Goal: Information Seeking & Learning: Learn about a topic

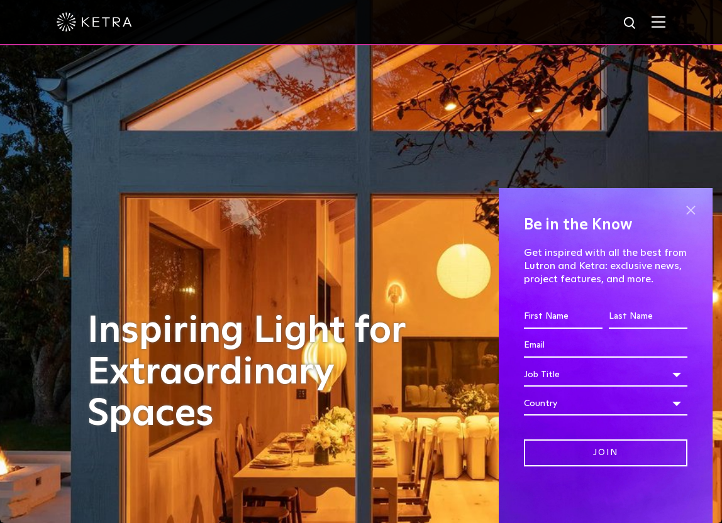
click at [686, 207] on span at bounding box center [690, 210] width 19 height 19
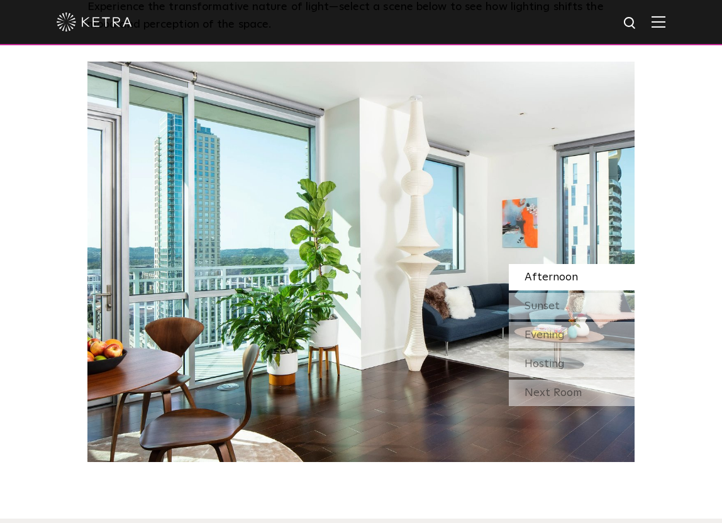
scroll to position [943, 0]
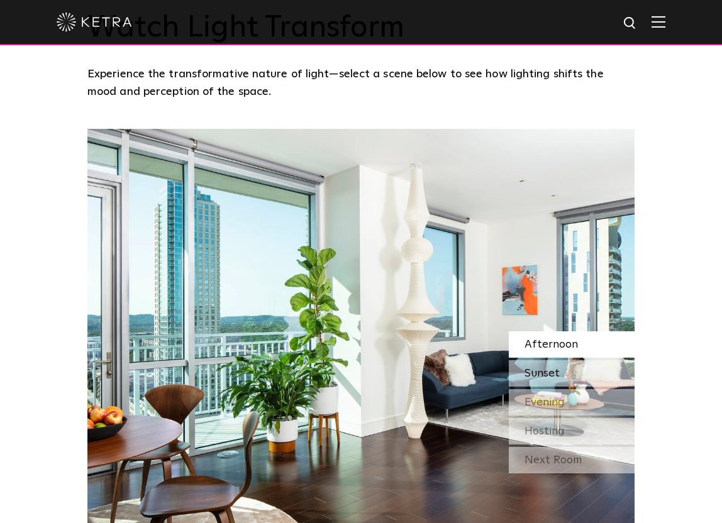
click at [546, 371] on span "Sunset" at bounding box center [541, 373] width 35 height 11
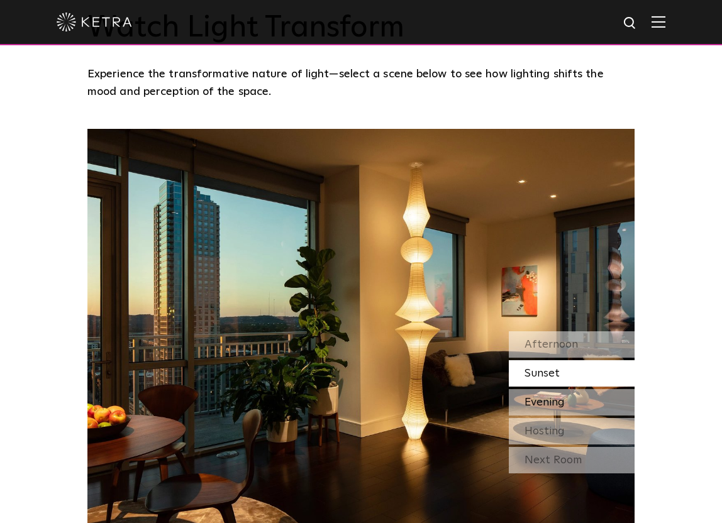
click at [546, 399] on span "Evening" at bounding box center [544, 402] width 40 height 11
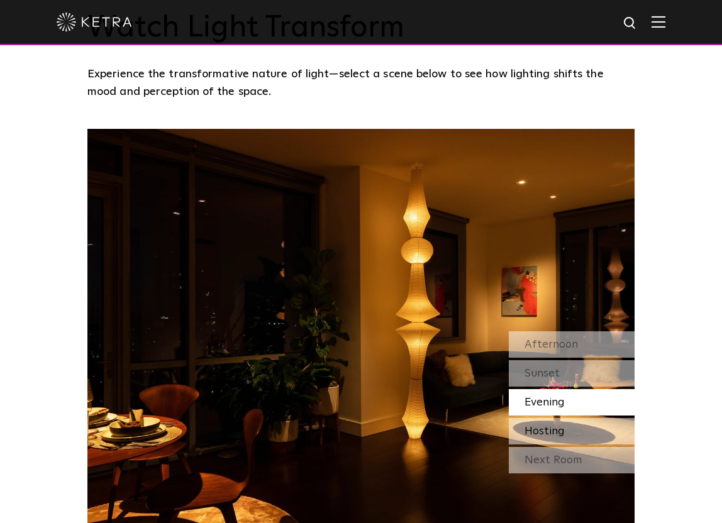
click at [558, 429] on span "Hosting" at bounding box center [544, 431] width 40 height 11
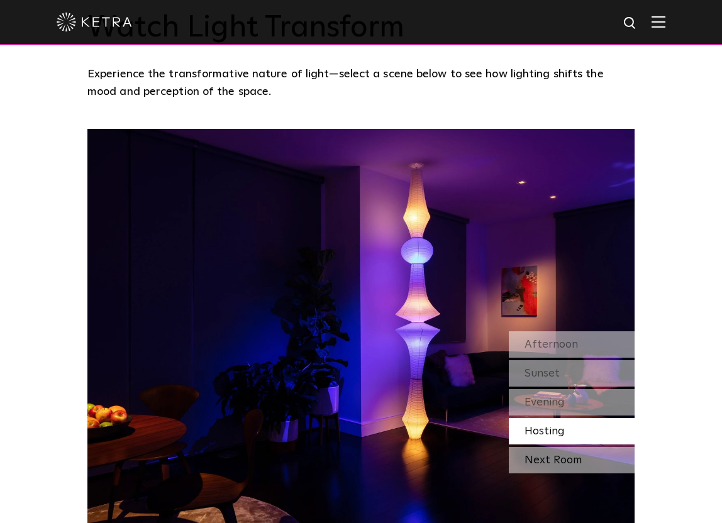
click at [553, 464] on div "Next Room" at bounding box center [572, 460] width 126 height 26
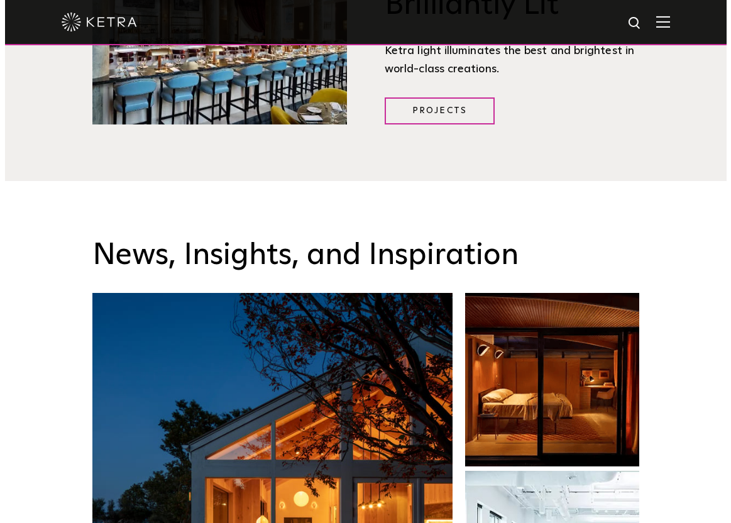
scroll to position [1383, 0]
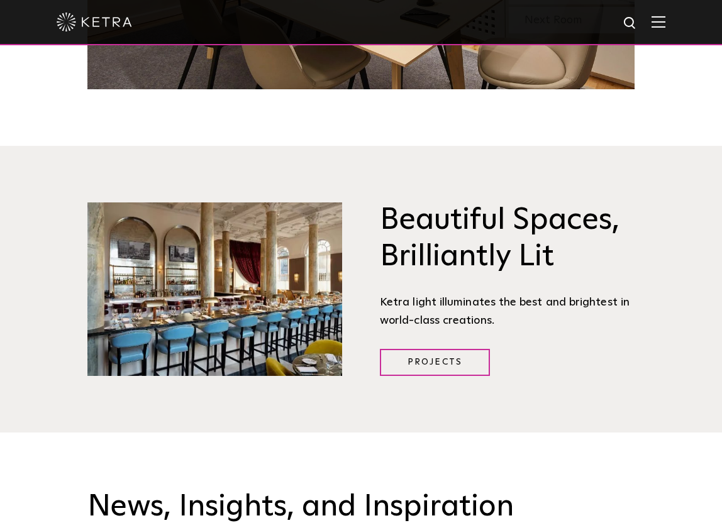
click at [665, 23] on img at bounding box center [658, 22] width 14 height 12
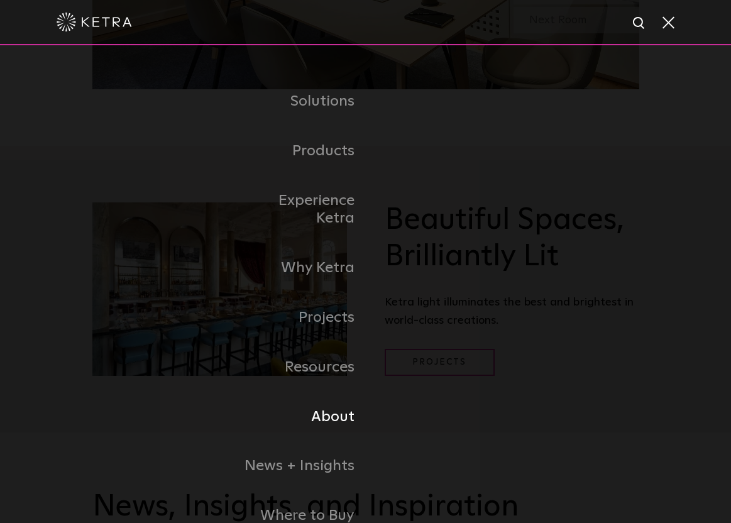
click at [317, 406] on link "About" at bounding box center [301, 417] width 129 height 50
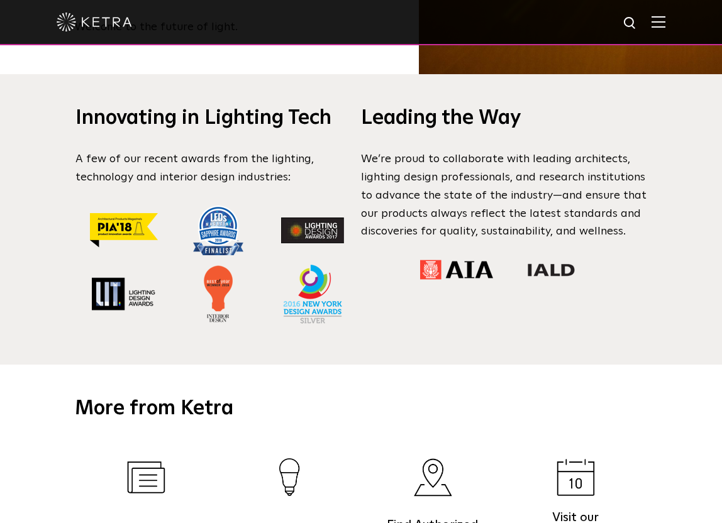
scroll to position [1320, 0]
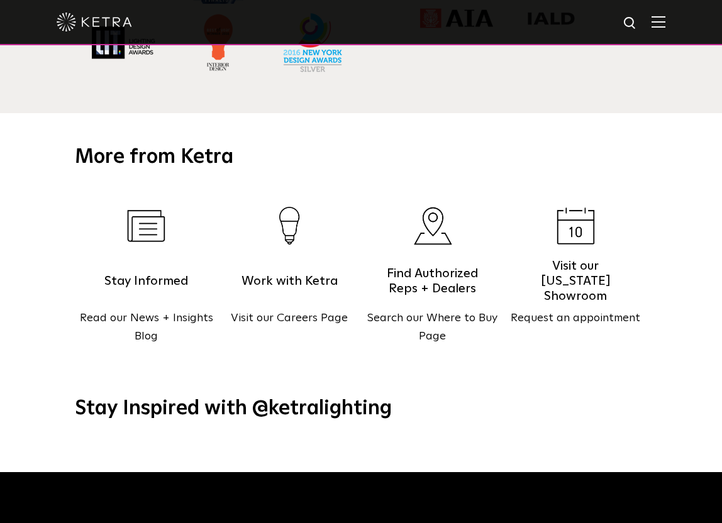
click at [665, 18] on img at bounding box center [658, 22] width 14 height 12
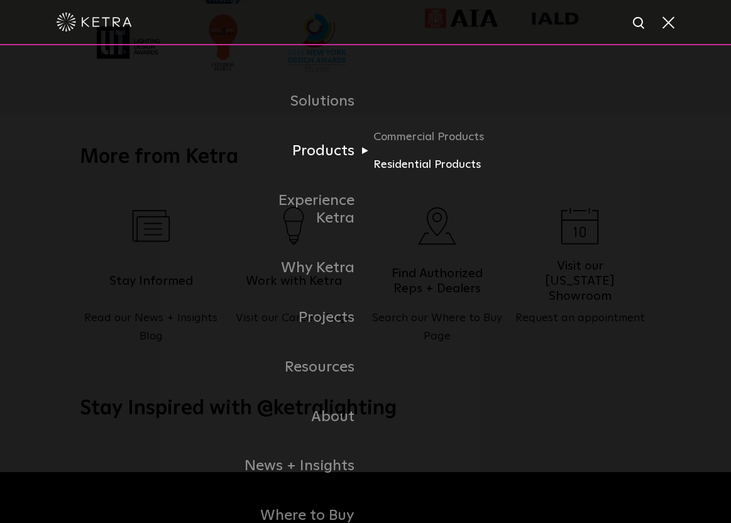
click at [431, 164] on link "Residential Products" at bounding box center [433, 165] width 121 height 18
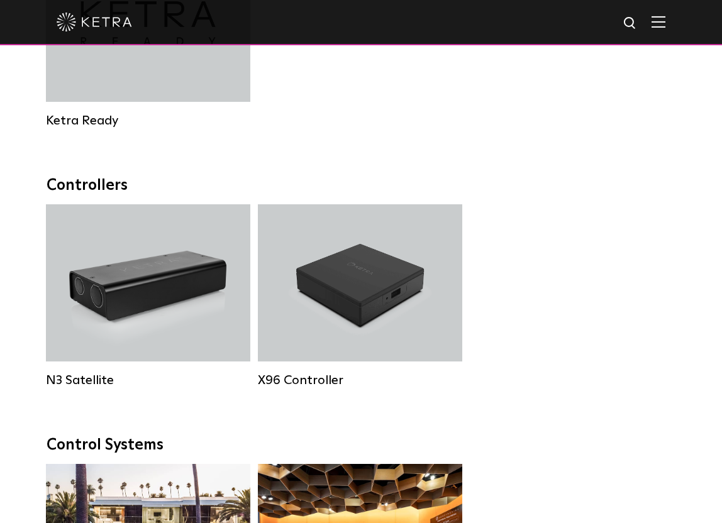
scroll to position [1509, 0]
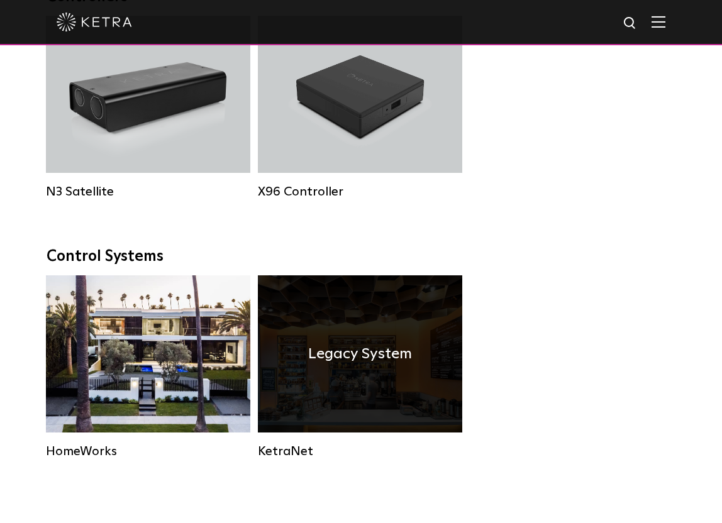
click at [329, 392] on div "Legacy System" at bounding box center [360, 353] width 204 height 157
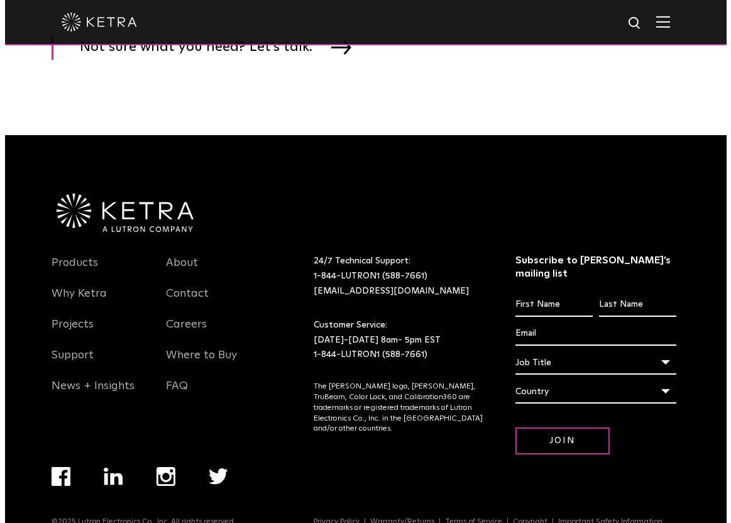
scroll to position [1509, 0]
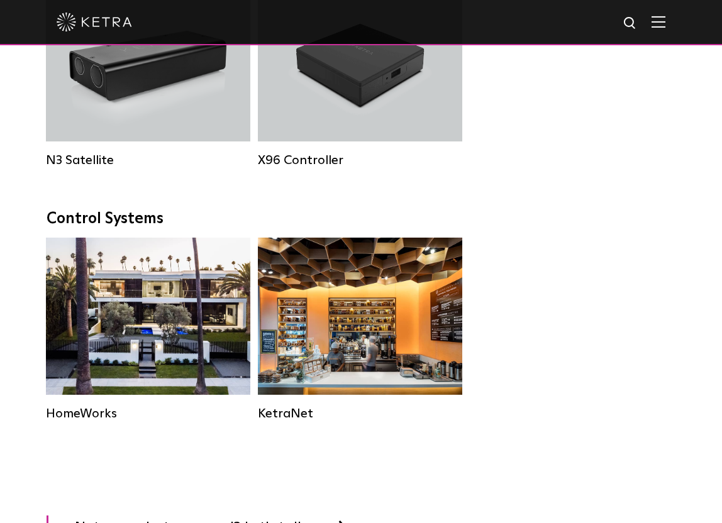
click at [665, 27] on img at bounding box center [658, 22] width 14 height 12
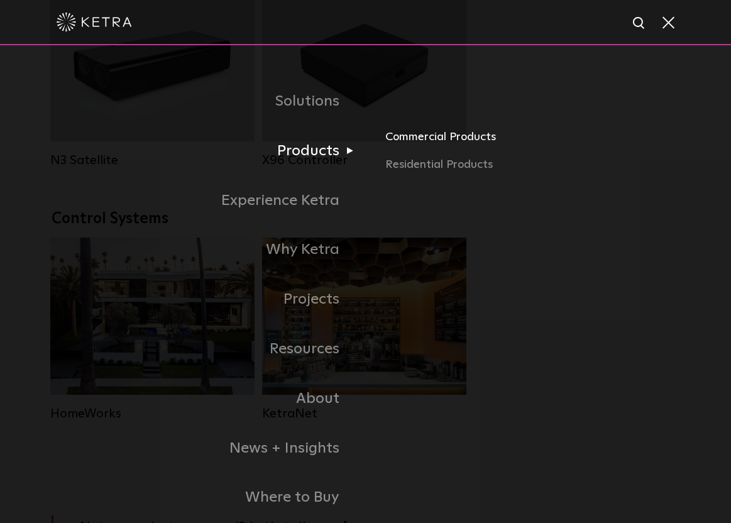
click at [434, 146] on link "Commercial Products" at bounding box center [532, 142] width 294 height 28
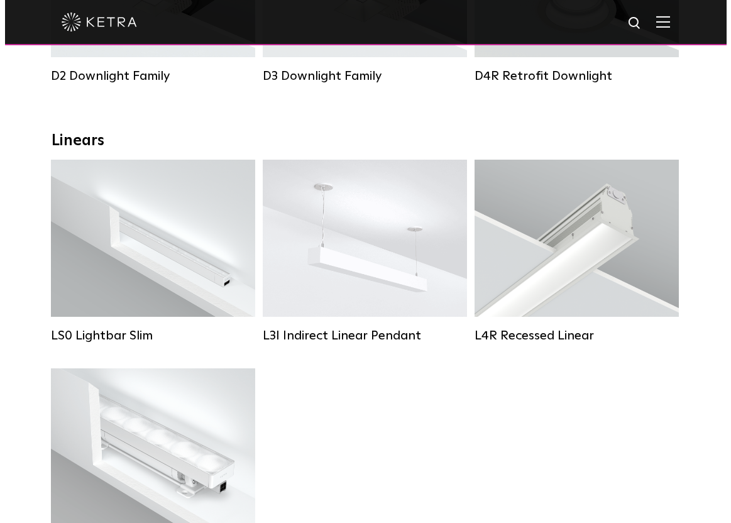
scroll to position [692, 0]
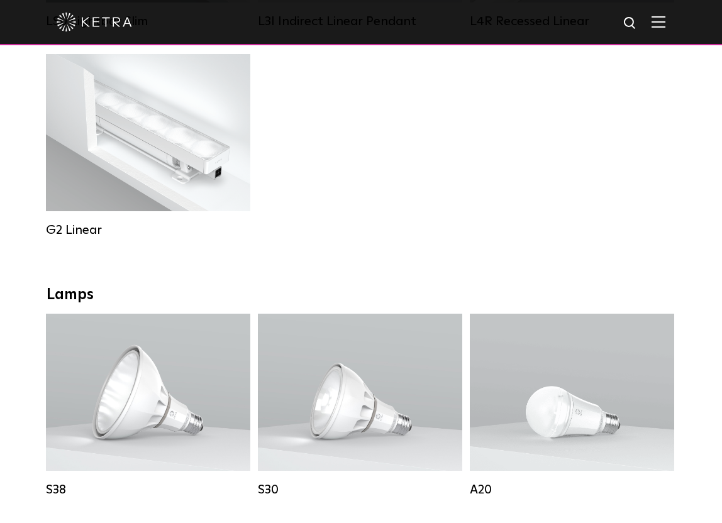
click at [665, 25] on img at bounding box center [658, 22] width 14 height 12
